Goal: Task Accomplishment & Management: Use online tool/utility

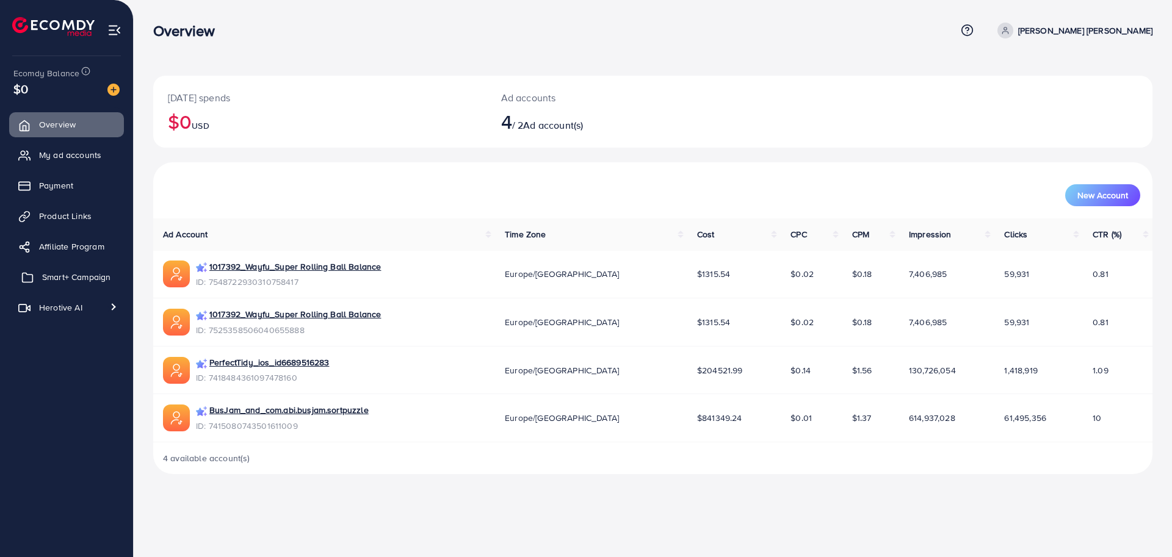
click at [98, 279] on span "Smart+ Campaign" at bounding box center [76, 277] width 68 height 12
click at [329, 269] on link "1017392_Wayfu_Super Rolling Ball Balance" at bounding box center [295, 267] width 172 height 12
click at [76, 275] on span "Smart+ Campaign" at bounding box center [76, 277] width 68 height 12
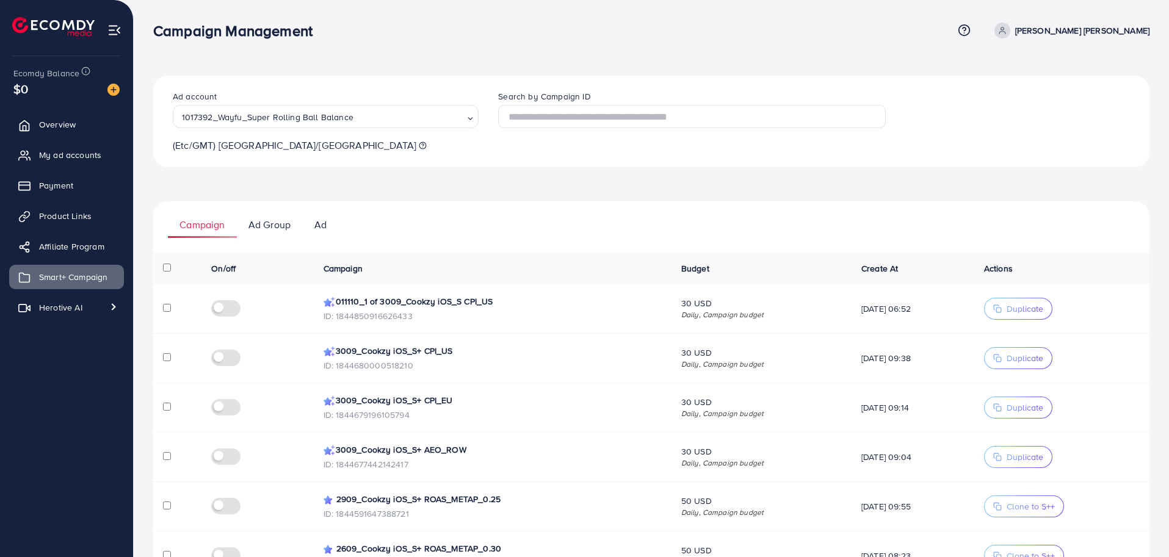
click at [659, 225] on ul "Campaign Ad Group Ad" at bounding box center [651, 219] width 996 height 37
click at [345, 317] on p "ID: 1844850916626433" at bounding box center [493, 316] width 338 height 15
copy p "1844850916626433"
click at [506, 262] on th "Campaign" at bounding box center [493, 269] width 358 height 32
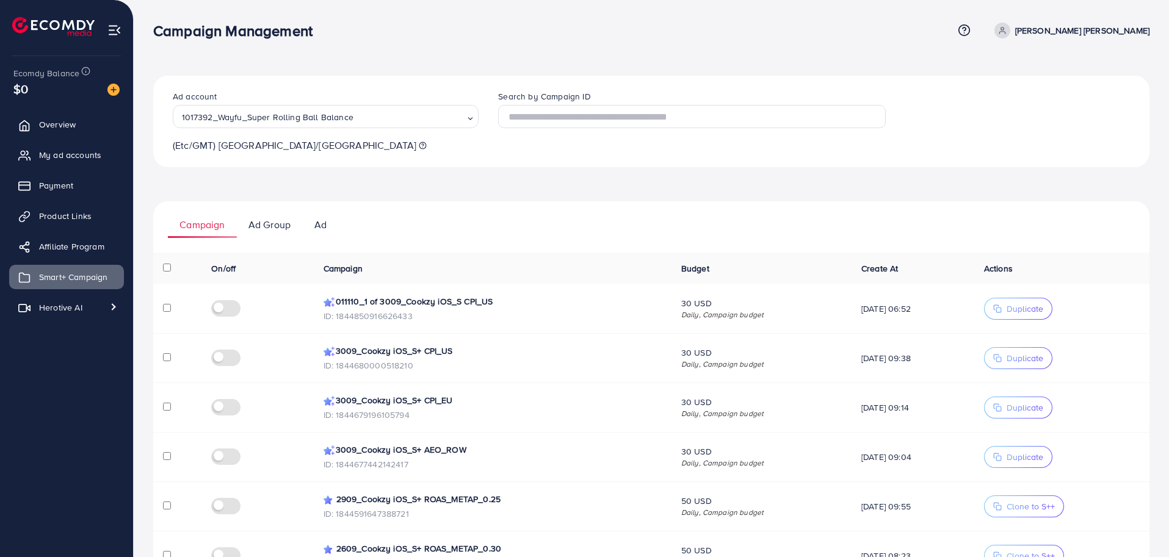
click at [527, 231] on ul "Campaign Ad Group Ad" at bounding box center [651, 219] width 996 height 37
click at [695, 57] on div "Ad account 1017392_Wayfu_Super Rolling Ball Balance Loading... (Etc/GMT) [GEOGR…" at bounding box center [651, 423] width 1035 height 847
